Goal: Submit feedback/report problem

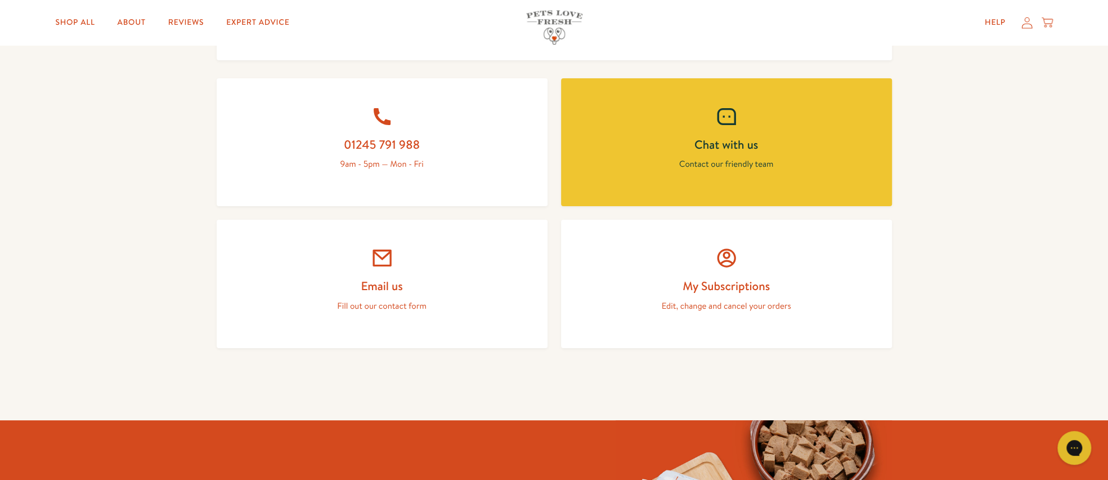
scroll to position [507, 0]
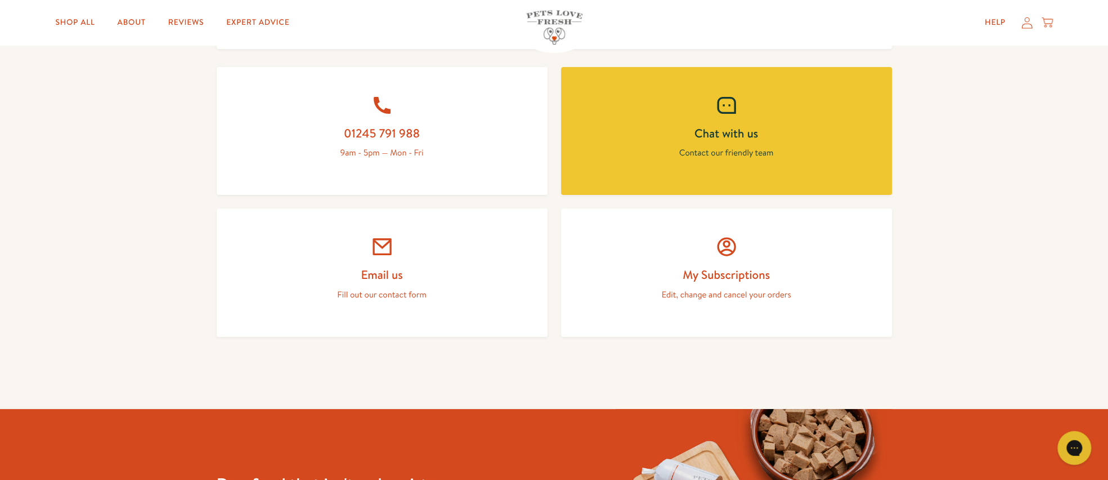
click at [460, 267] on h2 "Email us" at bounding box center [382, 274] width 277 height 15
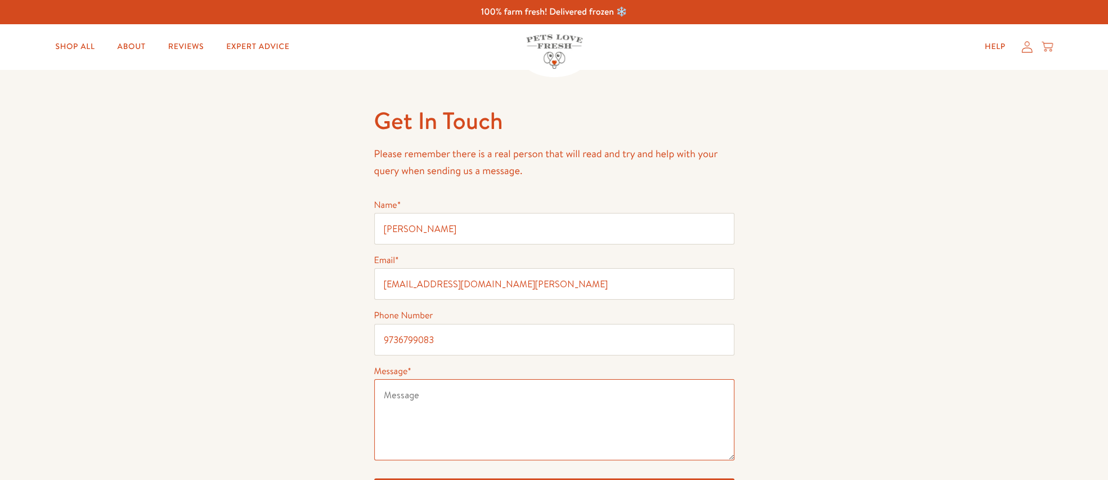
click at [493, 409] on textarea "Message *" at bounding box center [554, 419] width 360 height 81
paste textarea "Hello, The current economic downturn has led to a rising number of jobless indi…"
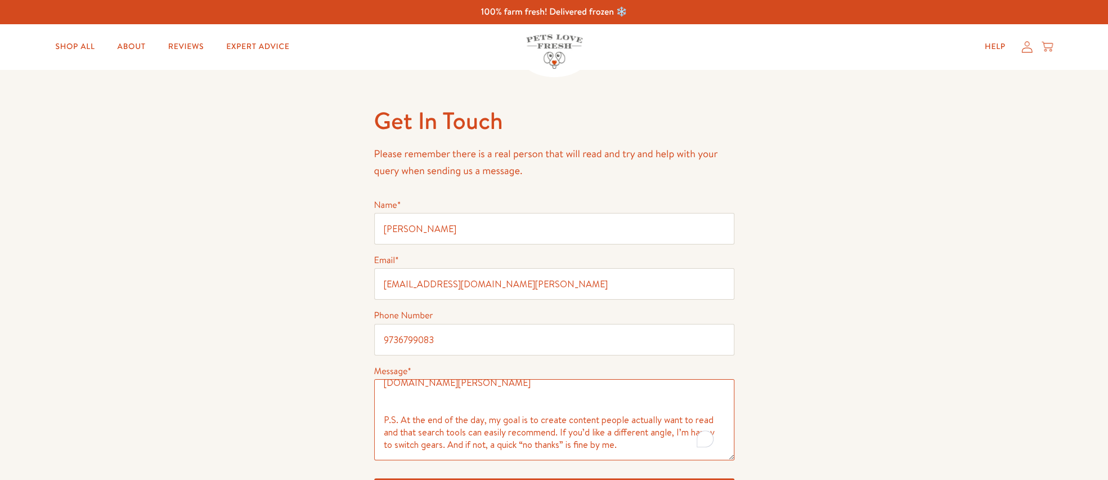
scroll to position [169, 0]
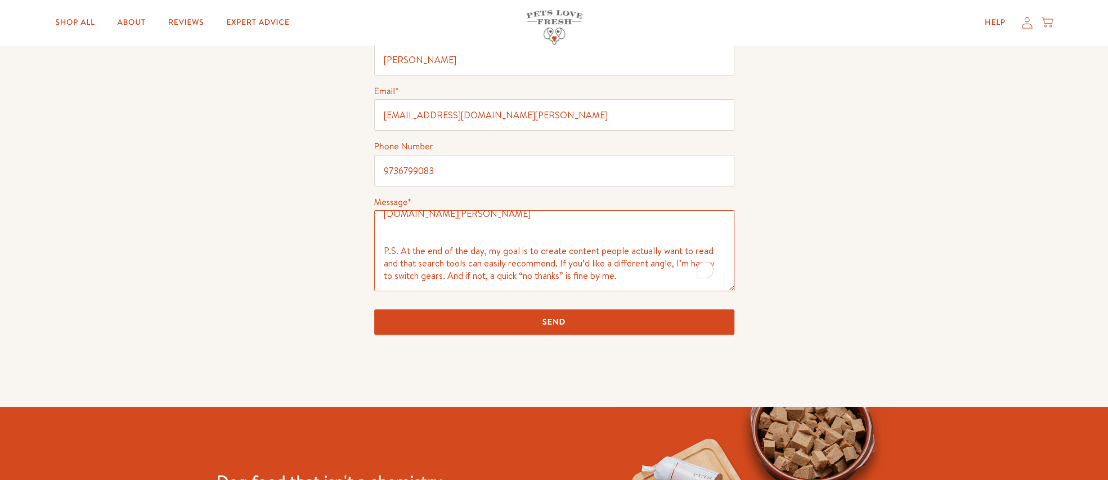
type textarea "Hello, The current economic downturn has led to a rising number of jobless indi…"
click at [562, 326] on input "Send" at bounding box center [554, 321] width 360 height 25
